Goal: Transaction & Acquisition: Purchase product/service

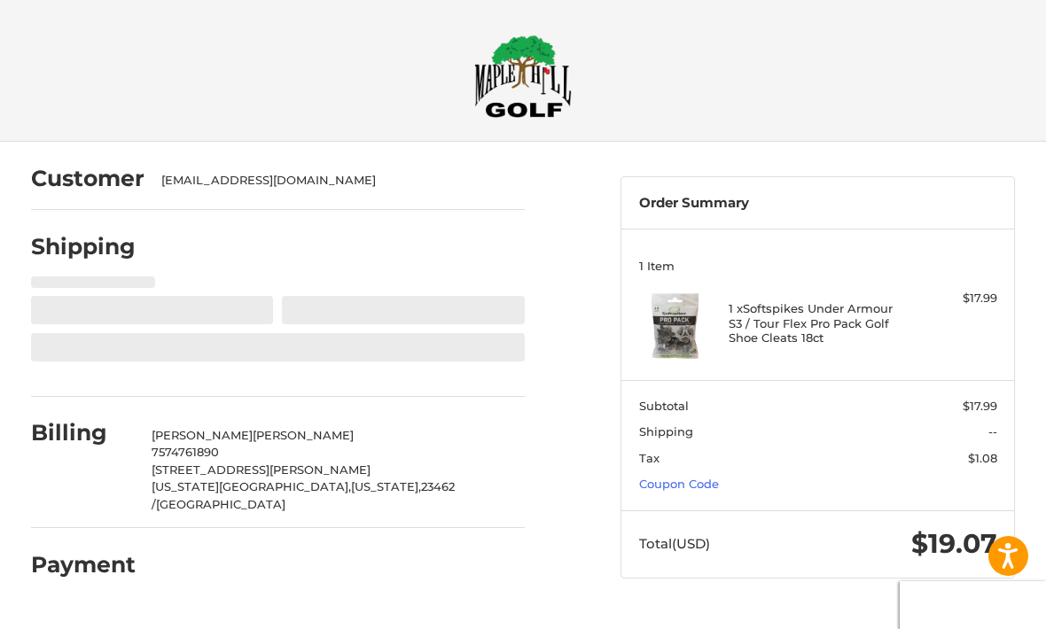
select select "**"
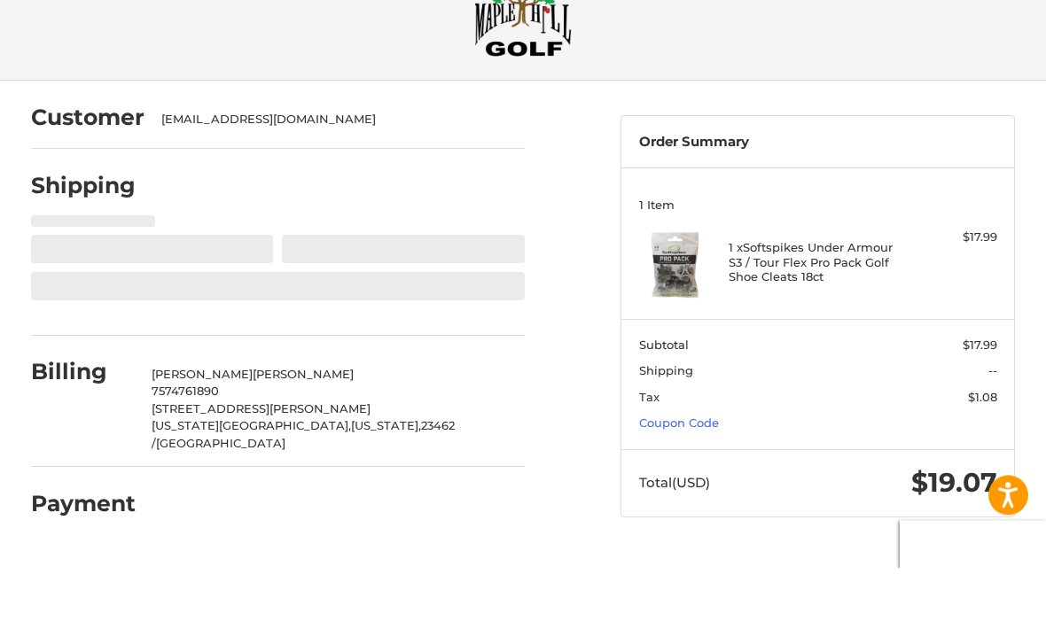
select select "**"
